Goal: Entertainment & Leisure: Consume media (video, audio)

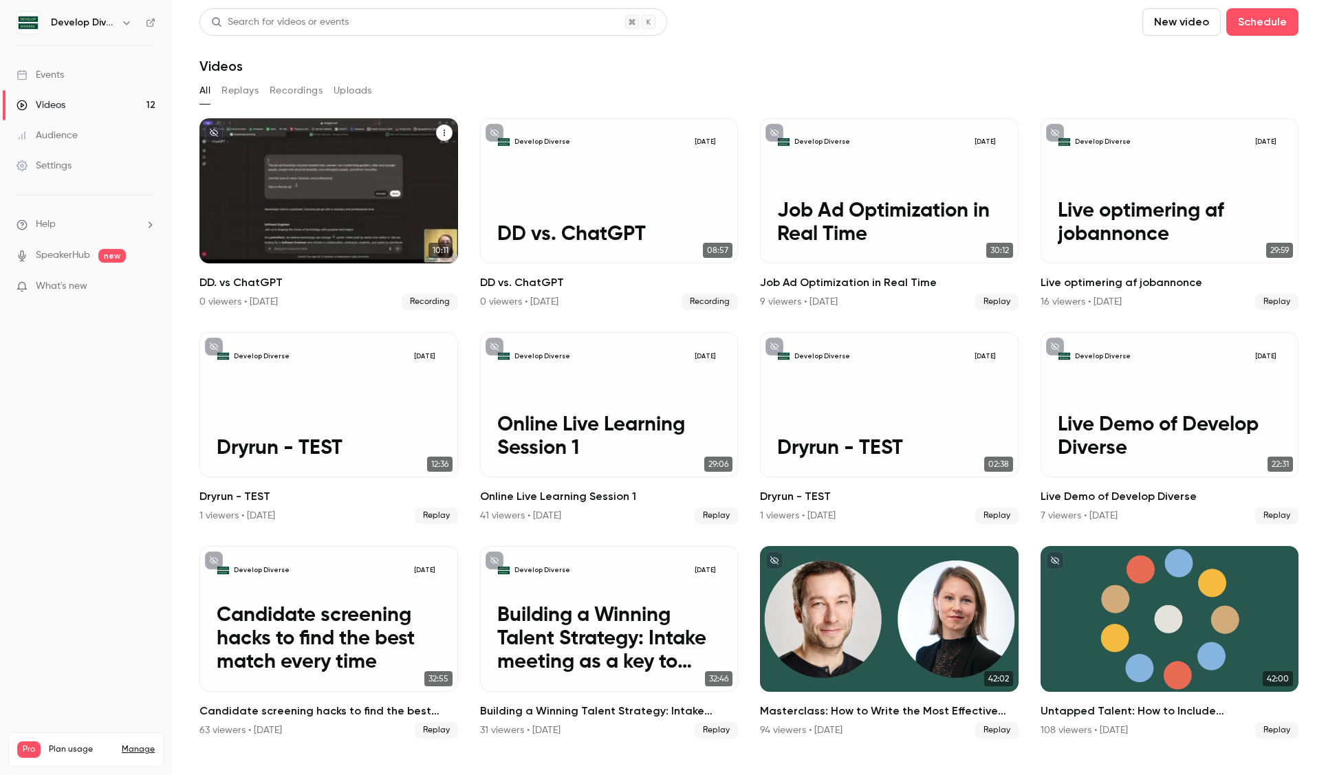
click at [295, 203] on div "Develop Diverse [DATE] DD. vs ChatGPT" at bounding box center [328, 190] width 259 height 145
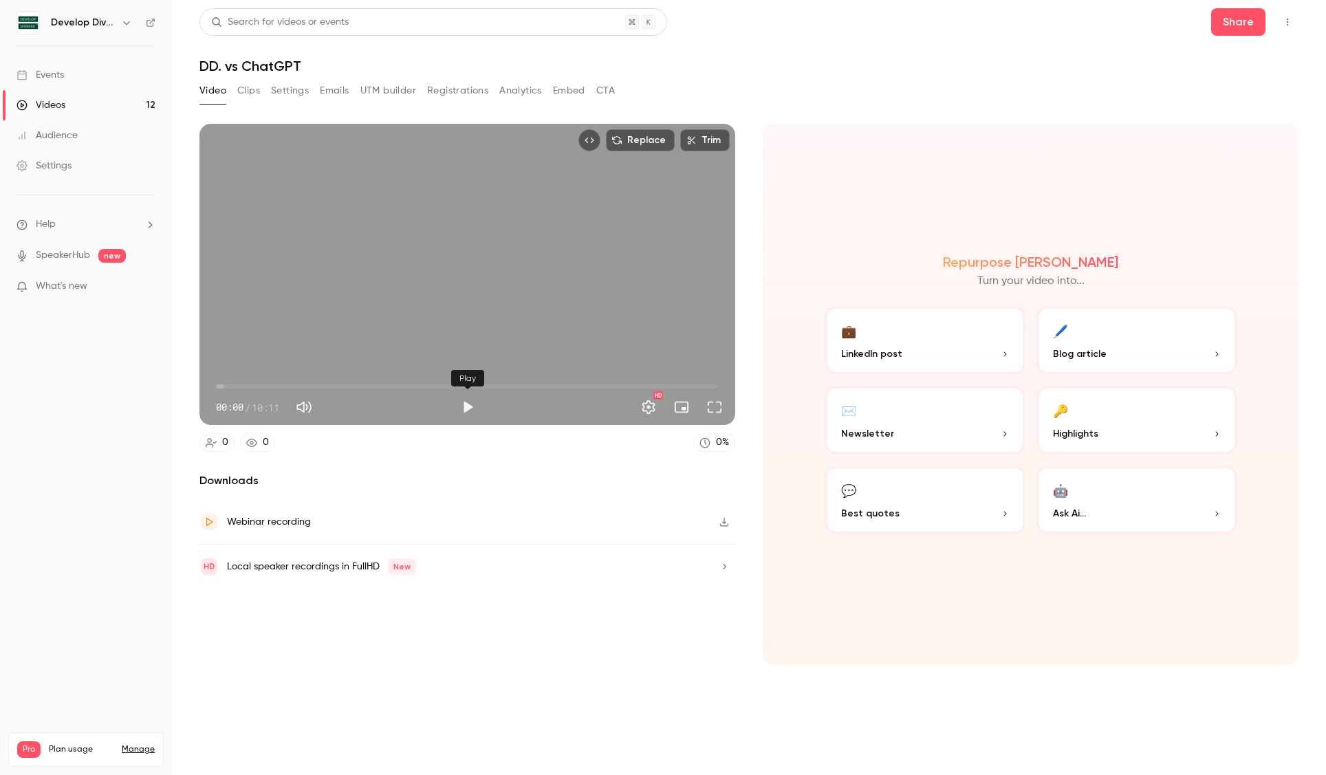
click at [469, 408] on button "Play" at bounding box center [468, 407] width 28 height 28
click at [232, 385] on span "00:20" at bounding box center [467, 386] width 503 height 22
click at [275, 382] on span "01:11" at bounding box center [467, 386] width 503 height 22
click at [275, 384] on span "01:12" at bounding box center [275, 386] width 4 height 4
click at [472, 408] on button "Pause" at bounding box center [468, 407] width 28 height 28
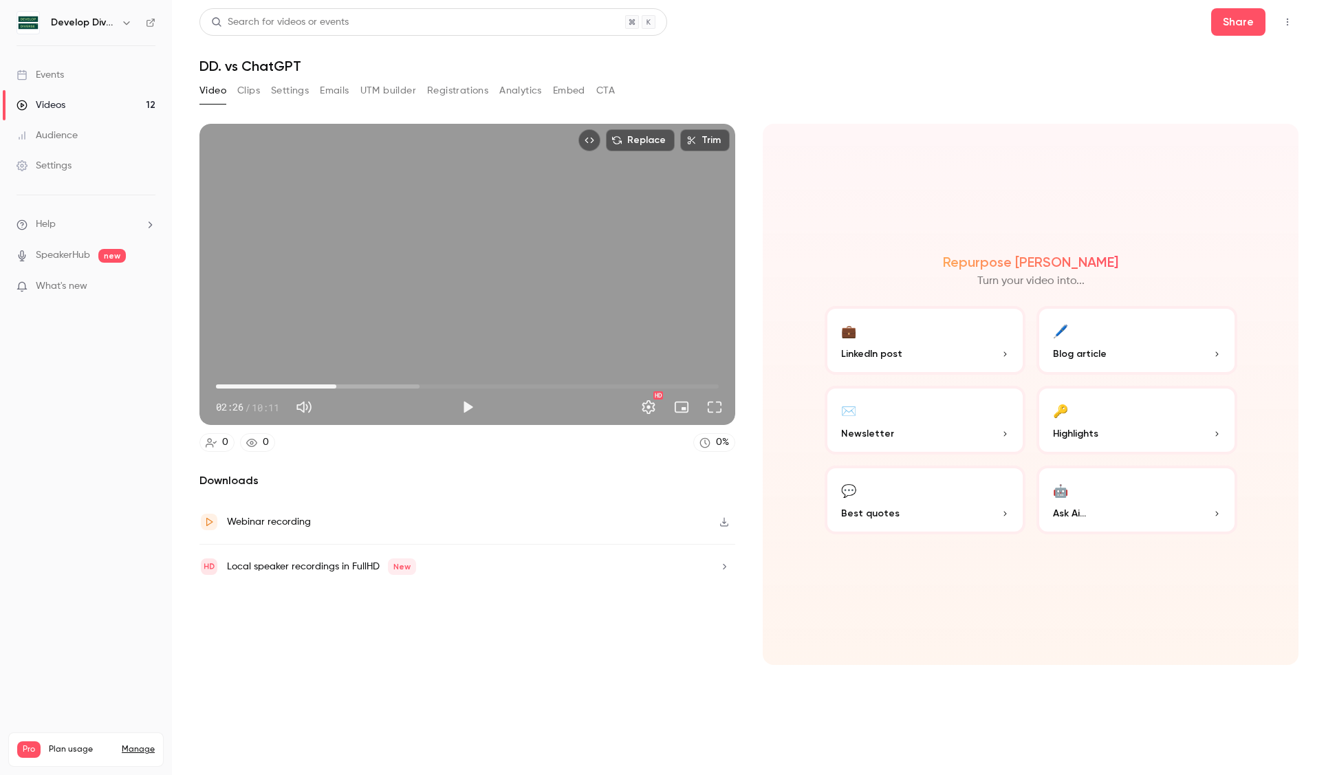
type input "*****"
